Goal: Information Seeking & Learning: Understand process/instructions

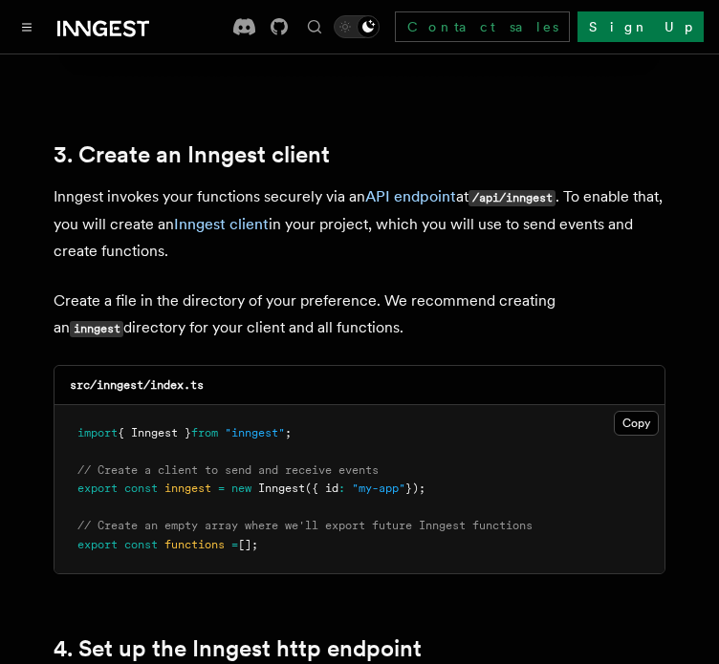
scroll to position [2389, 0]
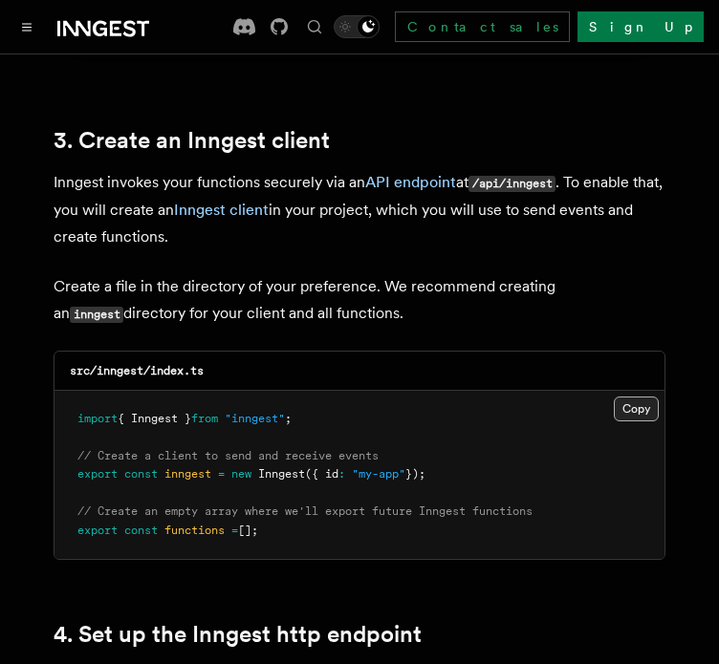
click at [628, 397] on button "Copy Copied" at bounding box center [635, 409] width 45 height 25
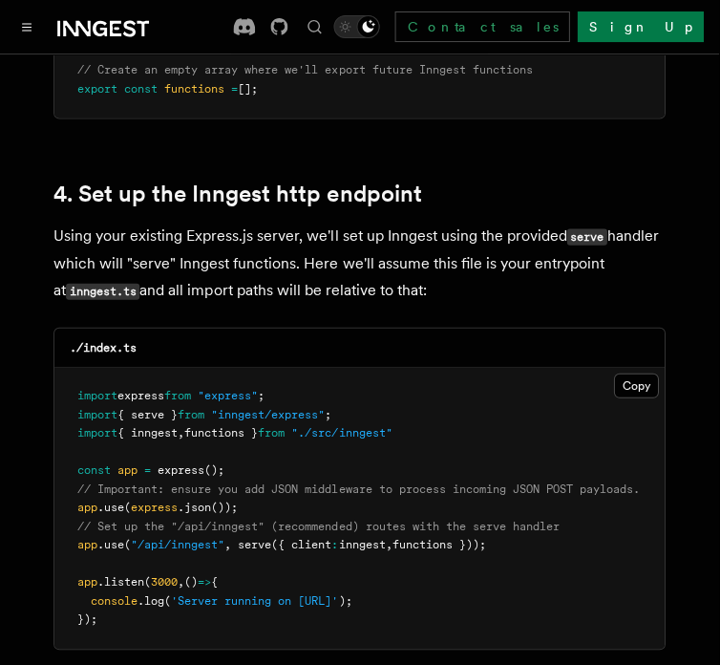
scroll to position [2962, 0]
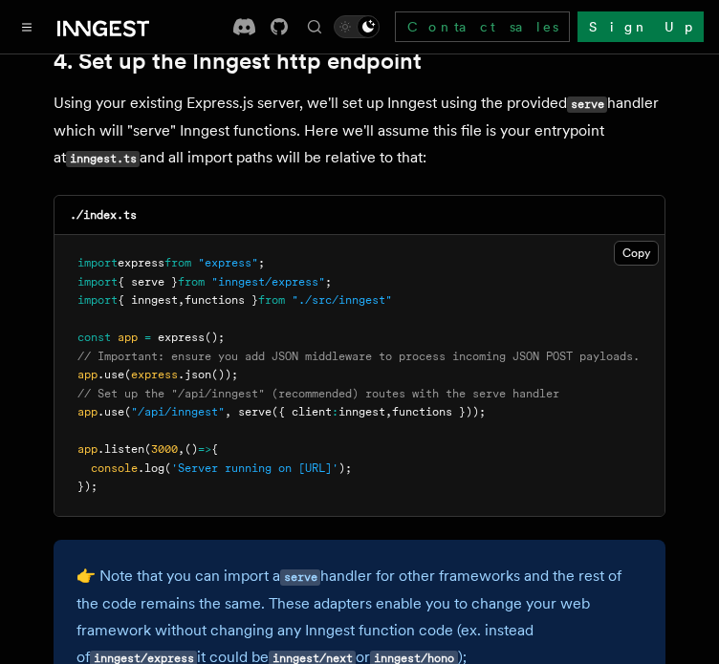
drag, startPoint x: 547, startPoint y: 390, endPoint x: 75, endPoint y: 397, distance: 471.1
click at [75, 397] on pre "import express from "express" ; import { serve } from "inngest/express" ; impor…" at bounding box center [359, 375] width 610 height 281
copy span "app .use ( "/api/inngest" , serve ({ client : inngest , functions }));"
click at [302, 345] on pre "import express from "express" ; import { serve } from "inngest/express" ; impor…" at bounding box center [359, 375] width 610 height 281
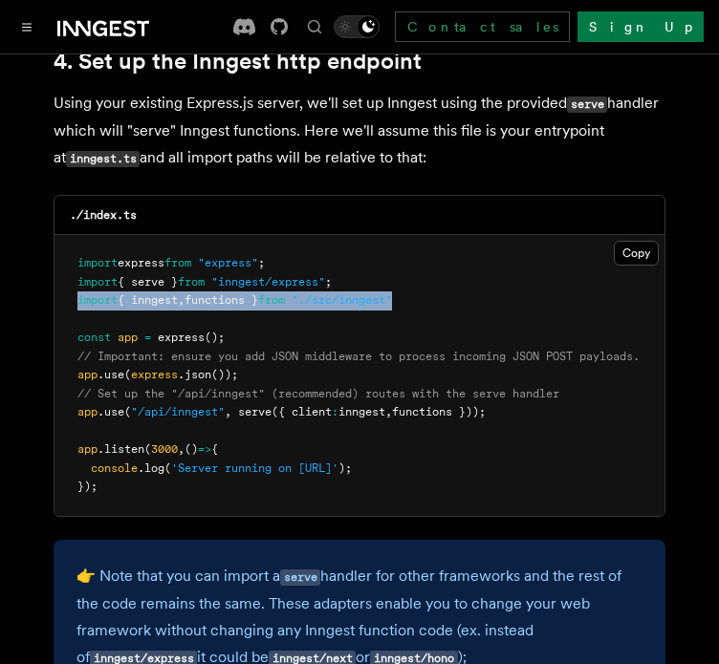
drag, startPoint x: 449, startPoint y: 274, endPoint x: 71, endPoint y: 278, distance: 378.4
click at [71, 278] on pre "import express from "express" ; import { serve } from "inngest/express" ; impor…" at bounding box center [359, 375] width 610 height 281
copy span "import { inngest , functions } from "./src/inngest""
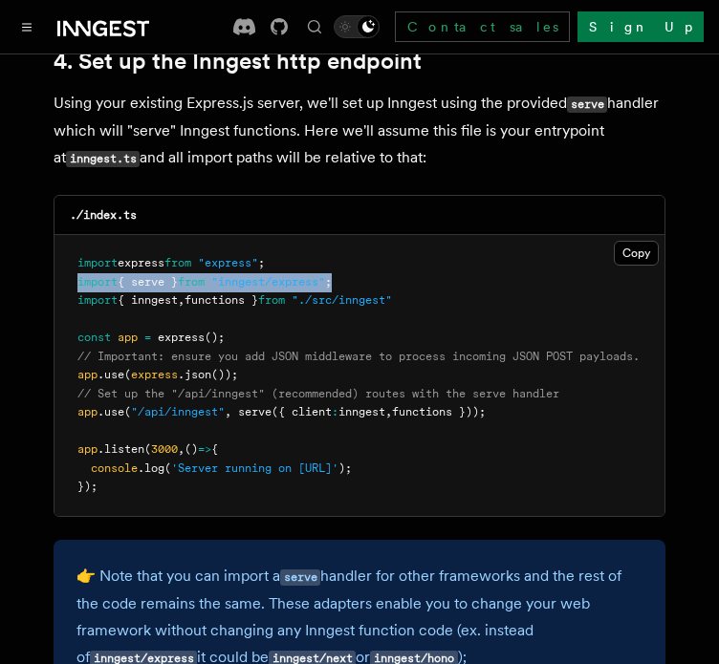
drag, startPoint x: 393, startPoint y: 253, endPoint x: 60, endPoint y: 263, distance: 332.7
click at [60, 263] on pre "import express from "express" ; import { serve } from "inngest/express" ; impor…" at bounding box center [359, 375] width 610 height 281
copy span "import { serve } from "inngest/express" ;"
